Goal: Navigation & Orientation: Go to known website

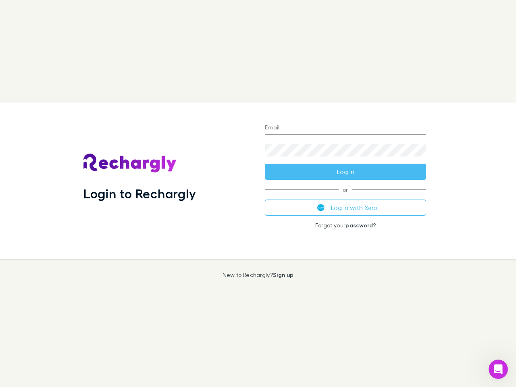
click at [258, 194] on div "Login to Rechargly" at bounding box center [168, 180] width 182 height 157
click at [346, 128] on input "Email" at bounding box center [345, 128] width 161 height 13
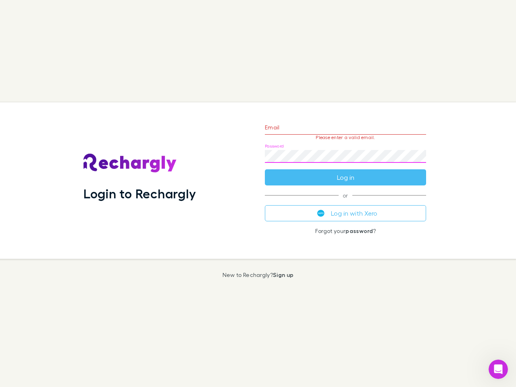
click at [346, 172] on form "Email Please enter a valid email. Password Log in" at bounding box center [345, 150] width 161 height 70
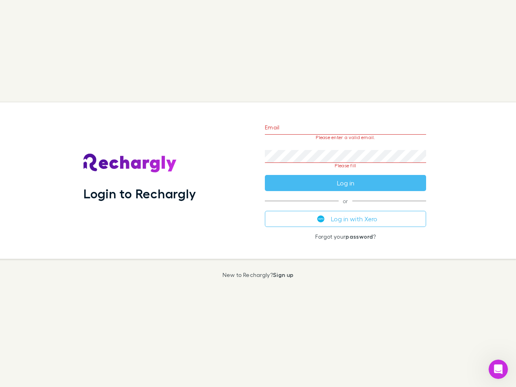
click at [346, 208] on div "Email Please enter a valid email. Password Please fill Log in or Log in with Xe…" at bounding box center [346, 180] width 174 height 157
click at [499, 370] on icon "Open Intercom Messenger" at bounding box center [498, 369] width 13 height 13
